Goal: Find specific page/section: Find specific page/section

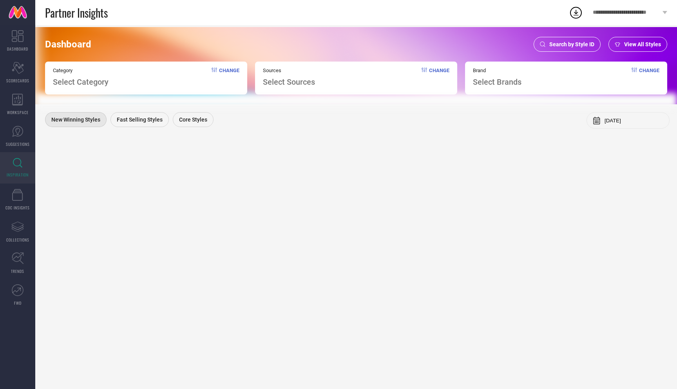
click at [557, 43] on span "Search by Style ID" at bounding box center [572, 44] width 45 height 6
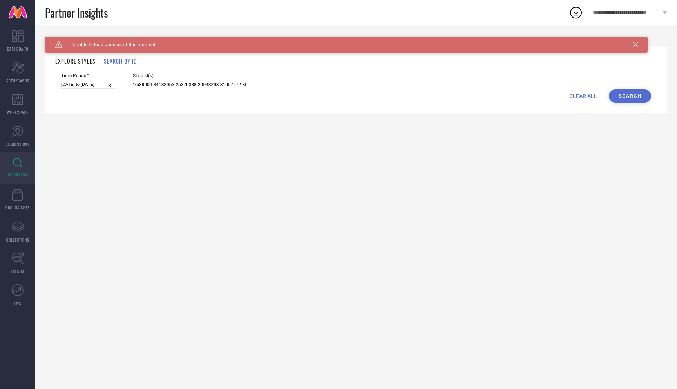
scroll to position [0, 2086]
drag, startPoint x: 144, startPoint y: 84, endPoint x: 384, endPoint y: 93, distance: 240.1
click at [384, 93] on form "Time Period* [DATE] to [DATE] Style Id(s) 27110314 23707466 23773922 30056837 2…" at bounding box center [356, 88] width 602 height 30
type input "27110314"
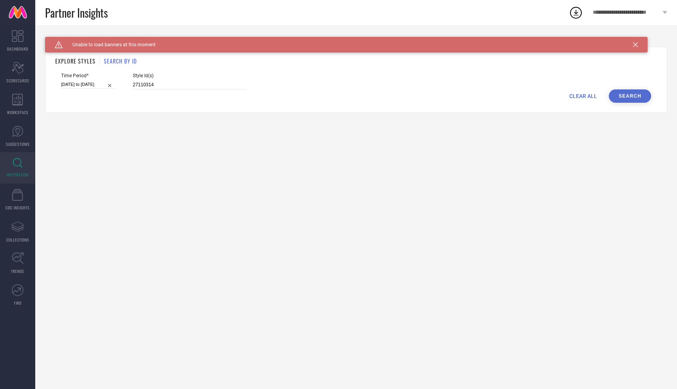
click at [613, 100] on button "Search" at bounding box center [630, 95] width 42 height 13
click at [165, 85] on input "27110314" at bounding box center [190, 84] width 114 height 9
drag, startPoint x: 163, startPoint y: 85, endPoint x: 104, endPoint y: 83, distance: 58.9
click at [104, 83] on div "Time Period* [DATE] to [DATE] Style Id(s) 27110314" at bounding box center [356, 81] width 590 height 16
click at [636, 98] on button "Search" at bounding box center [630, 95] width 42 height 13
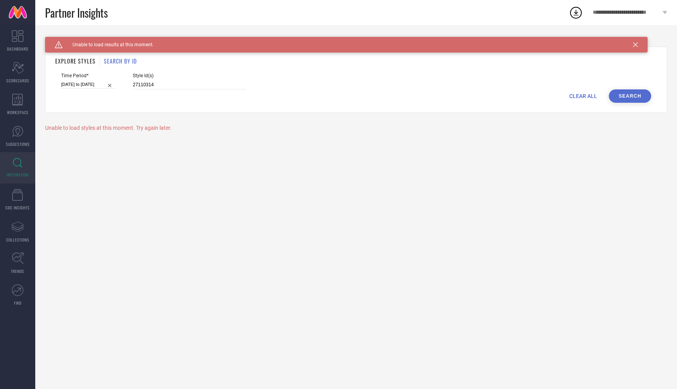
click at [90, 78] on div "Time Period* [DATE] to [DATE]" at bounding box center [88, 81] width 54 height 16
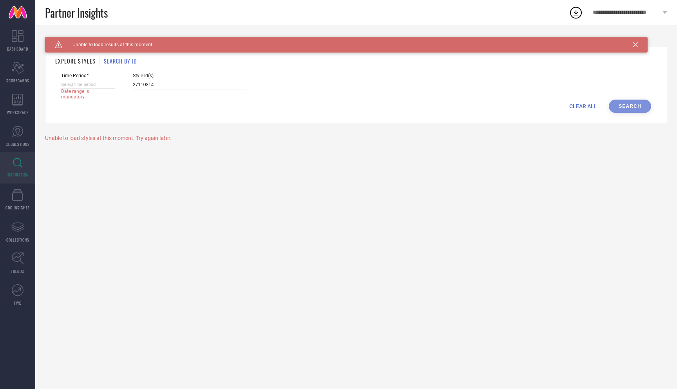
click at [80, 87] on input at bounding box center [88, 84] width 54 height 8
select select "9"
select select "2025"
select select "10"
select select "2025"
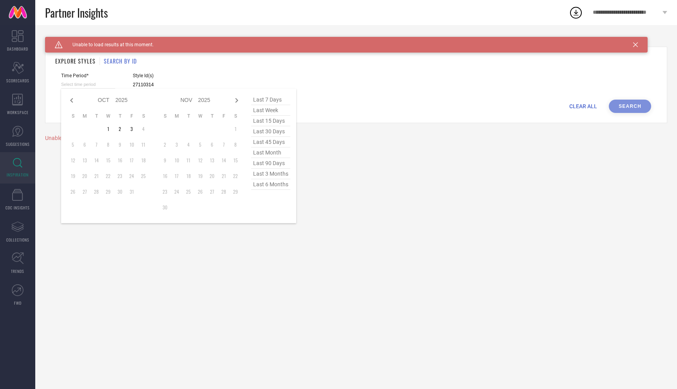
click at [272, 98] on span "last 7 days" at bounding box center [270, 99] width 39 height 11
type input "[DATE] to [DATE]"
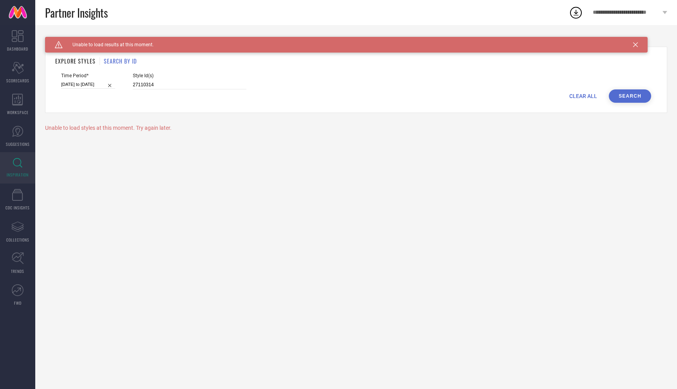
click at [631, 96] on button "Search" at bounding box center [630, 95] width 42 height 13
